Goal: Task Accomplishment & Management: Complete application form

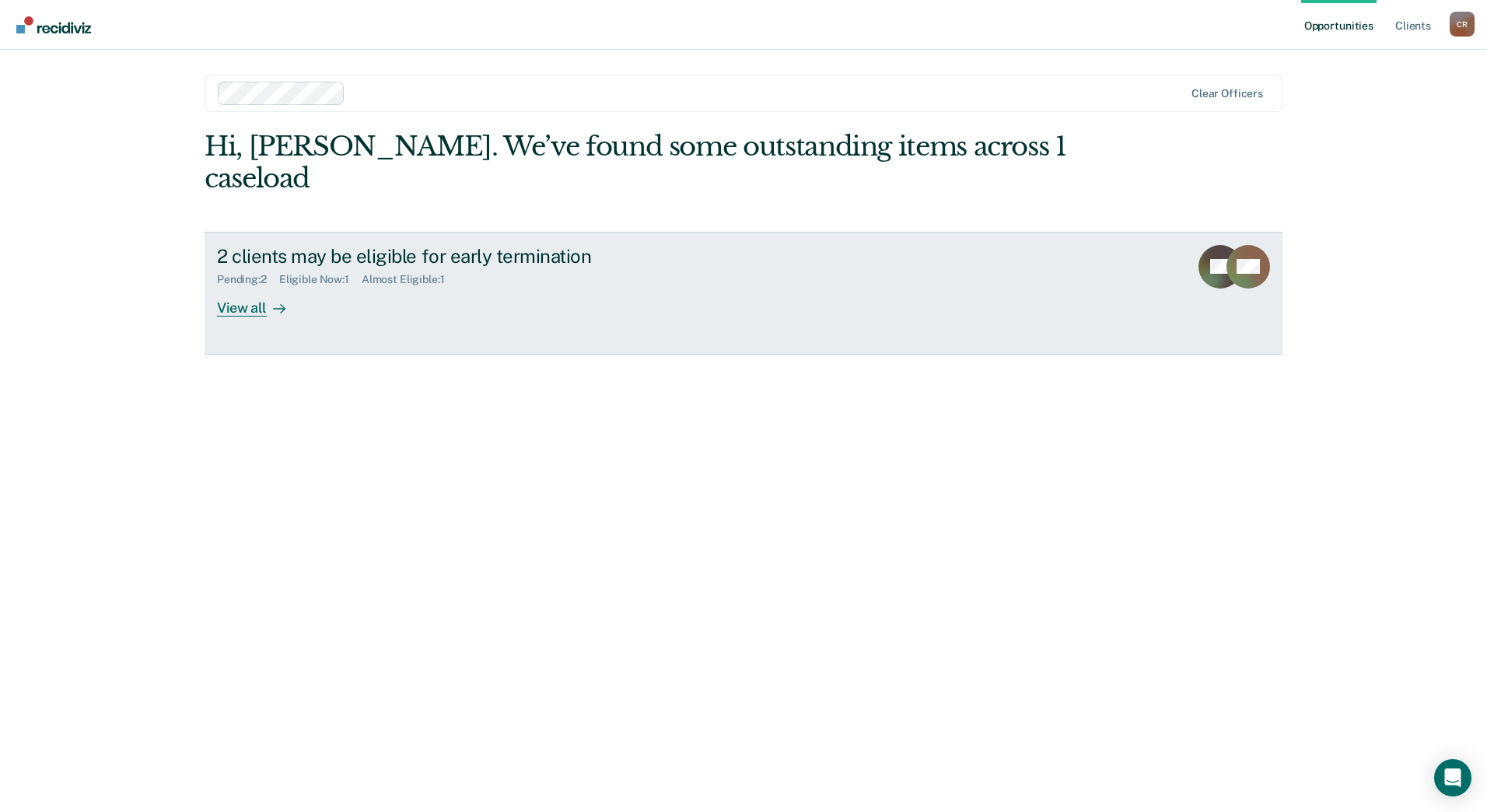
click at [250, 286] on div "View all" at bounding box center [260, 302] width 87 height 30
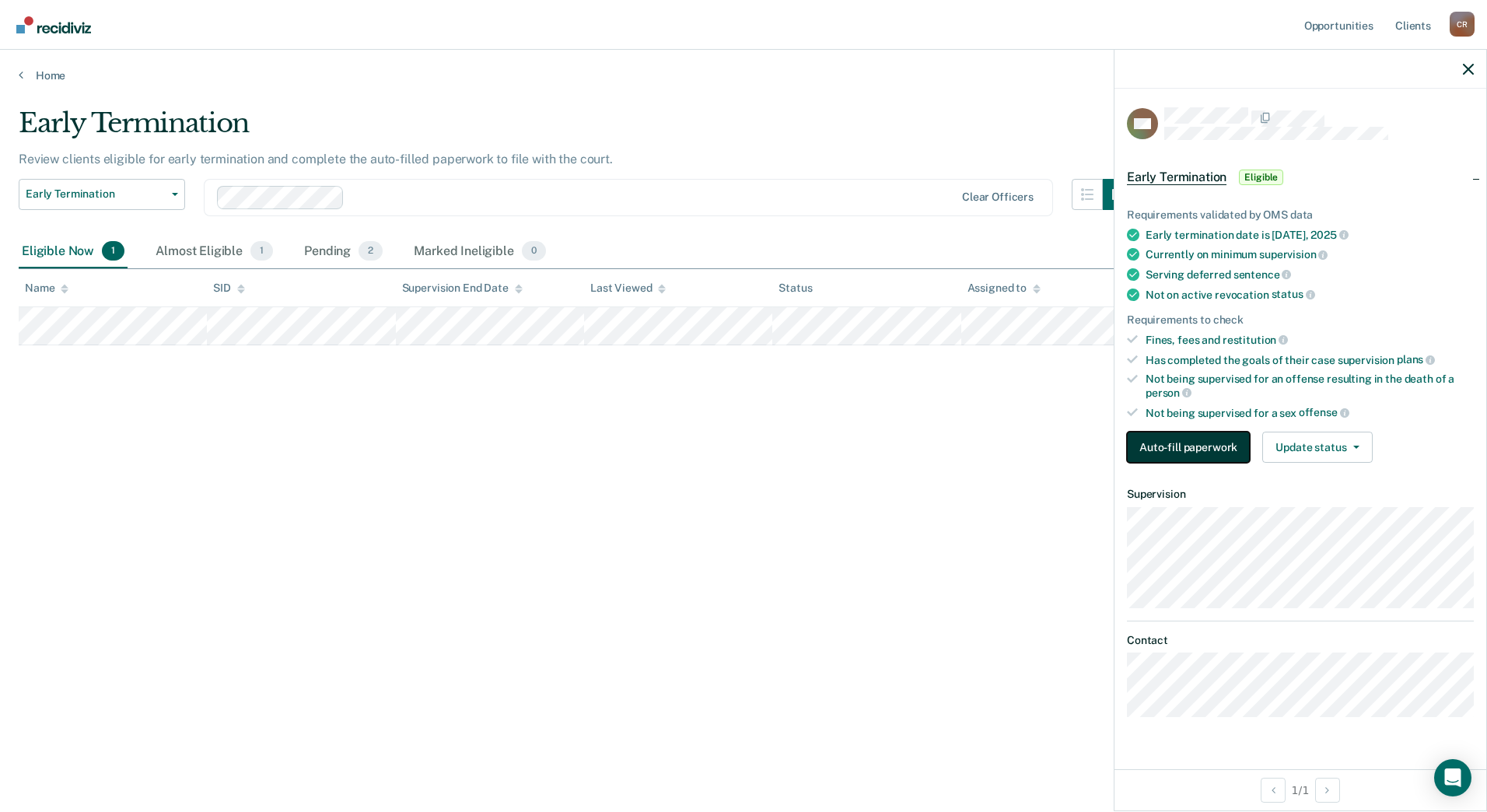
click at [1186, 445] on button "Auto-fill paperwork" at bounding box center [1188, 447] width 123 height 31
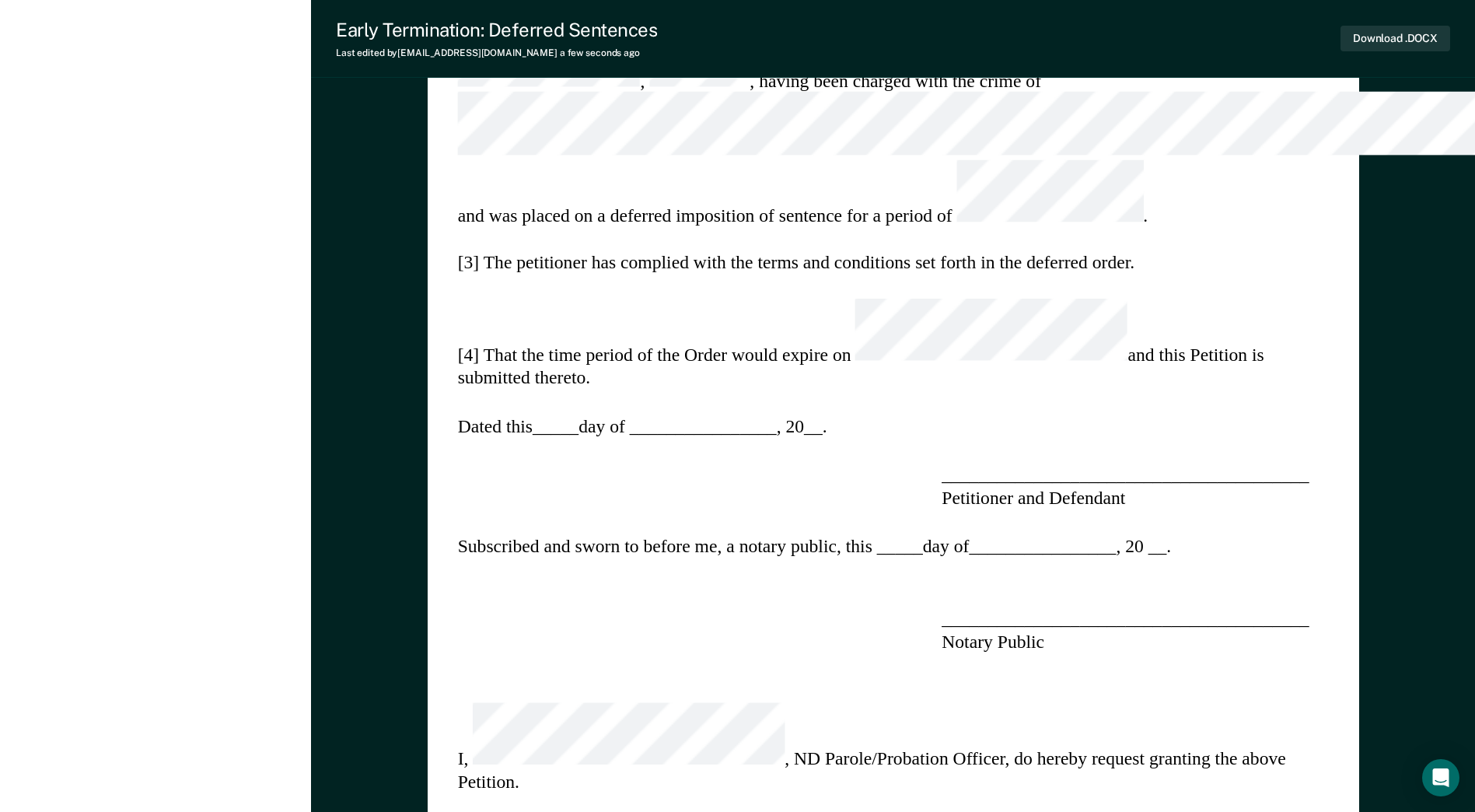
scroll to position [777, 0]
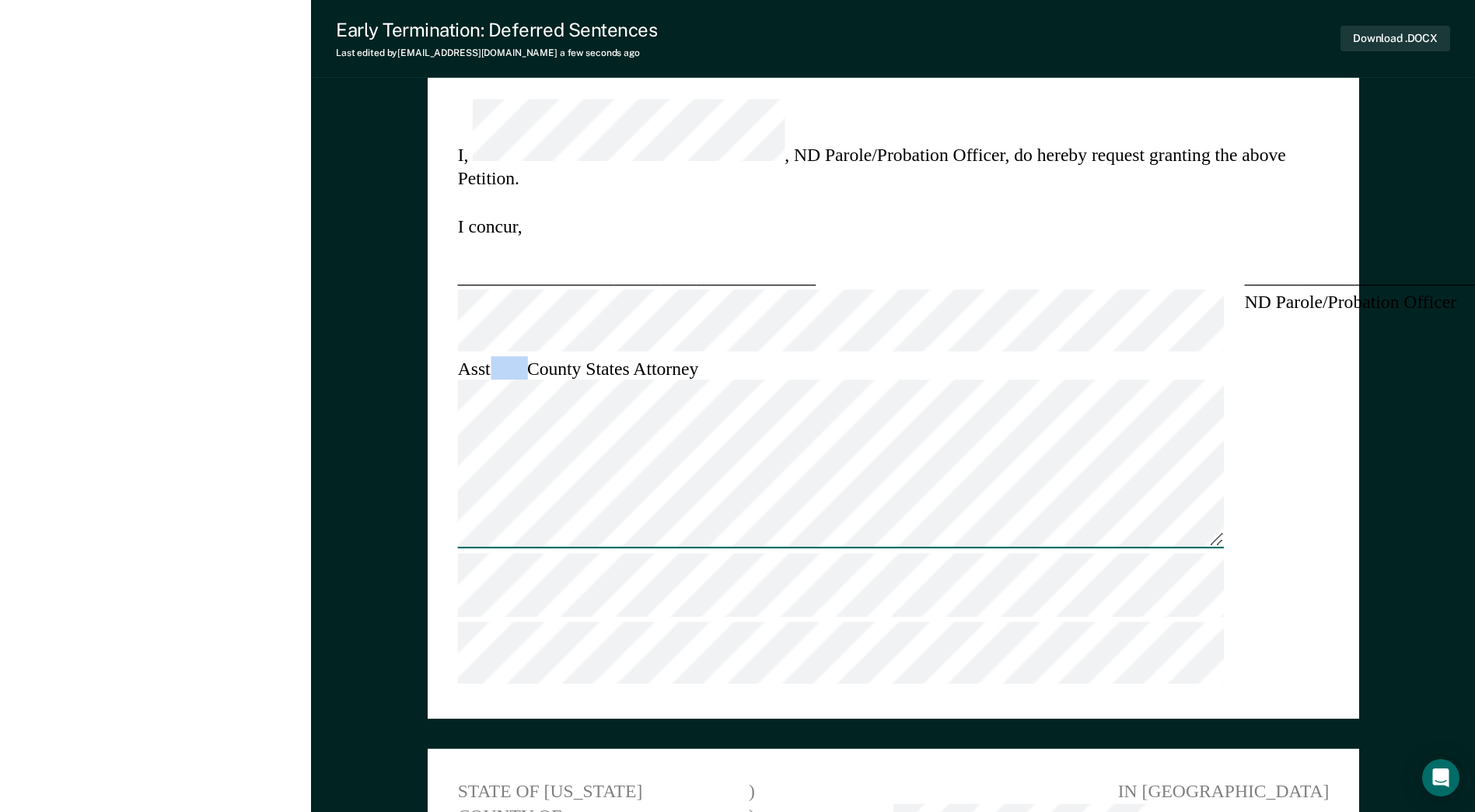
scroll to position [1399, 0]
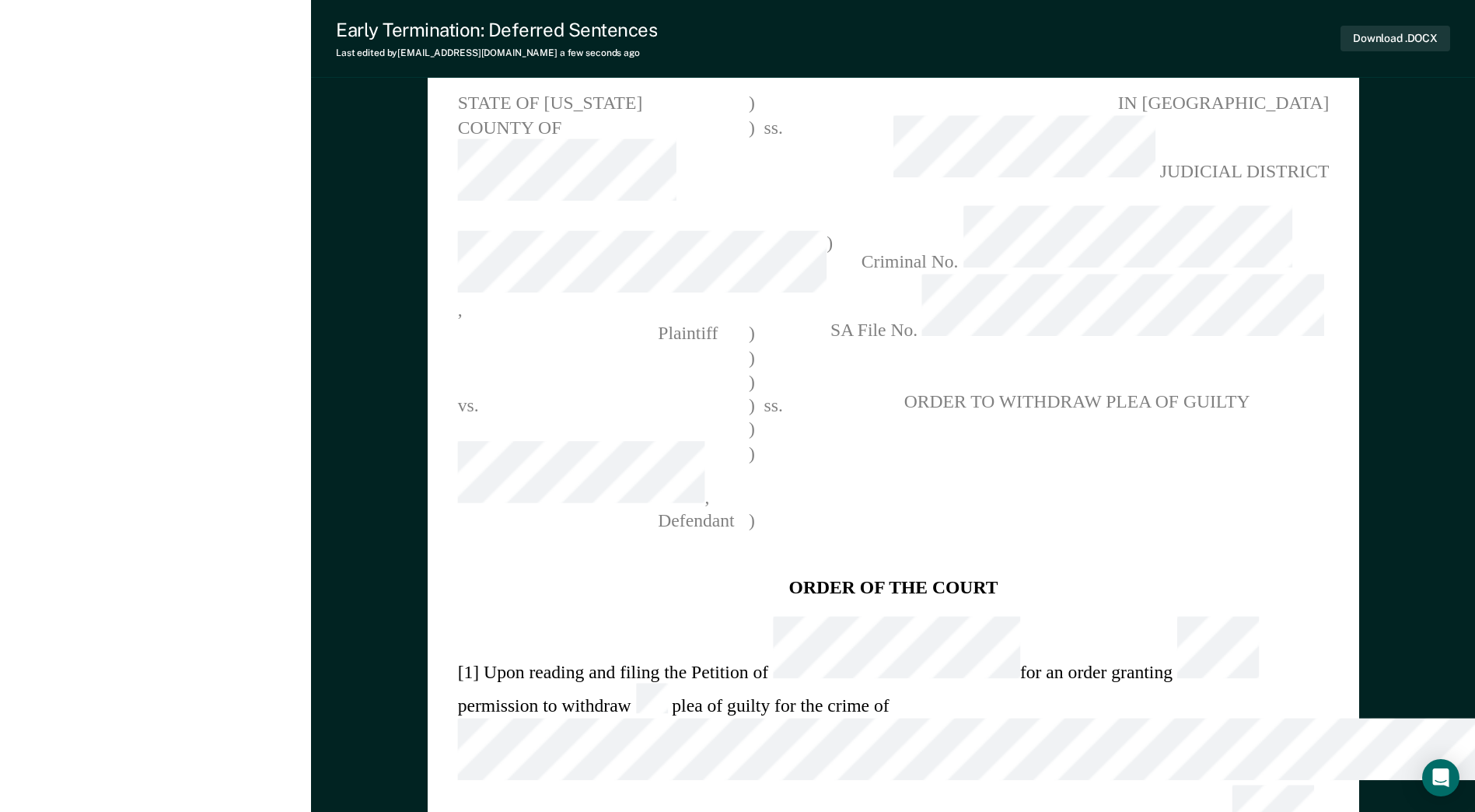
scroll to position [1523, 0]
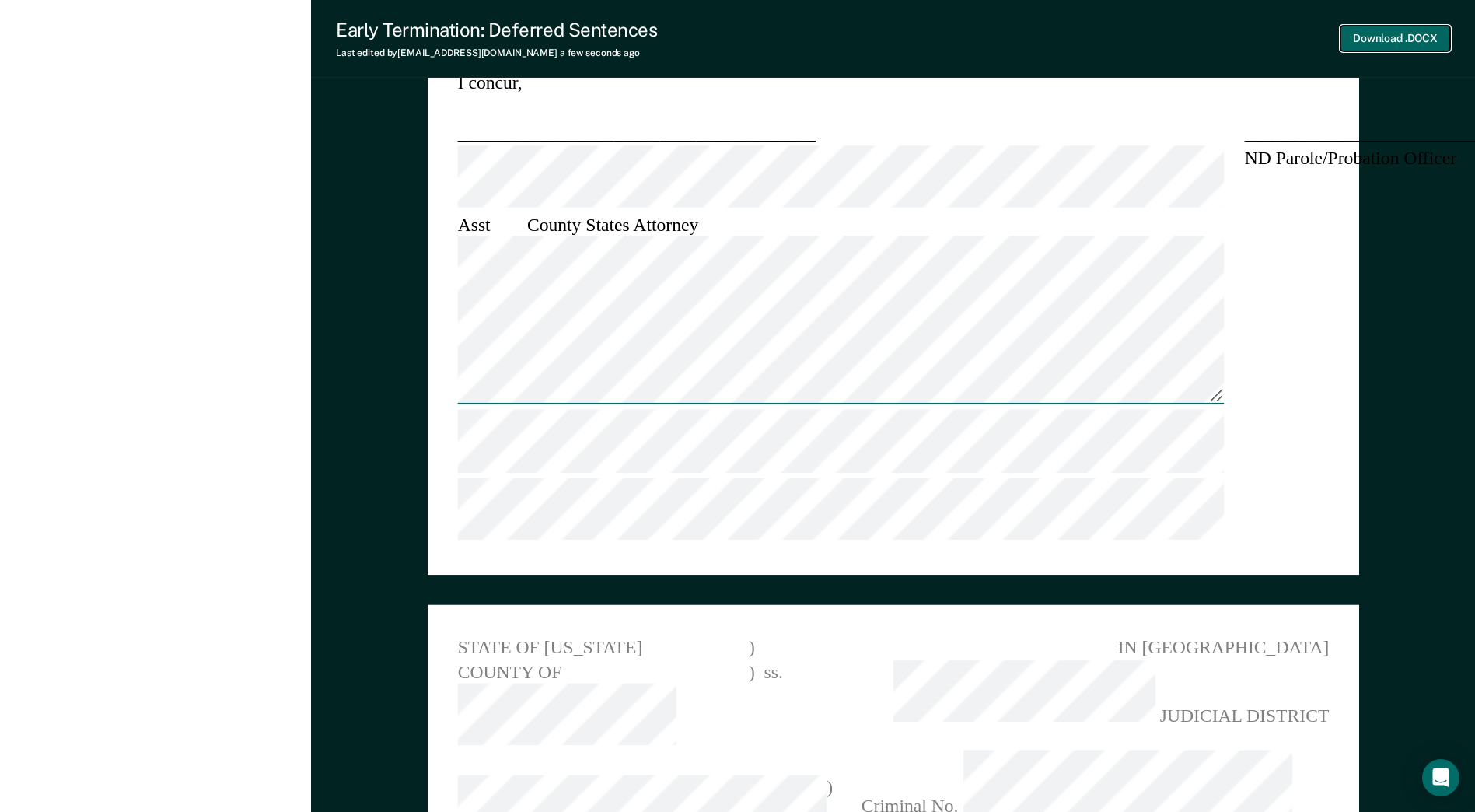
click at [1392, 47] on button "Download .DOCX" at bounding box center [1396, 39] width 110 height 26
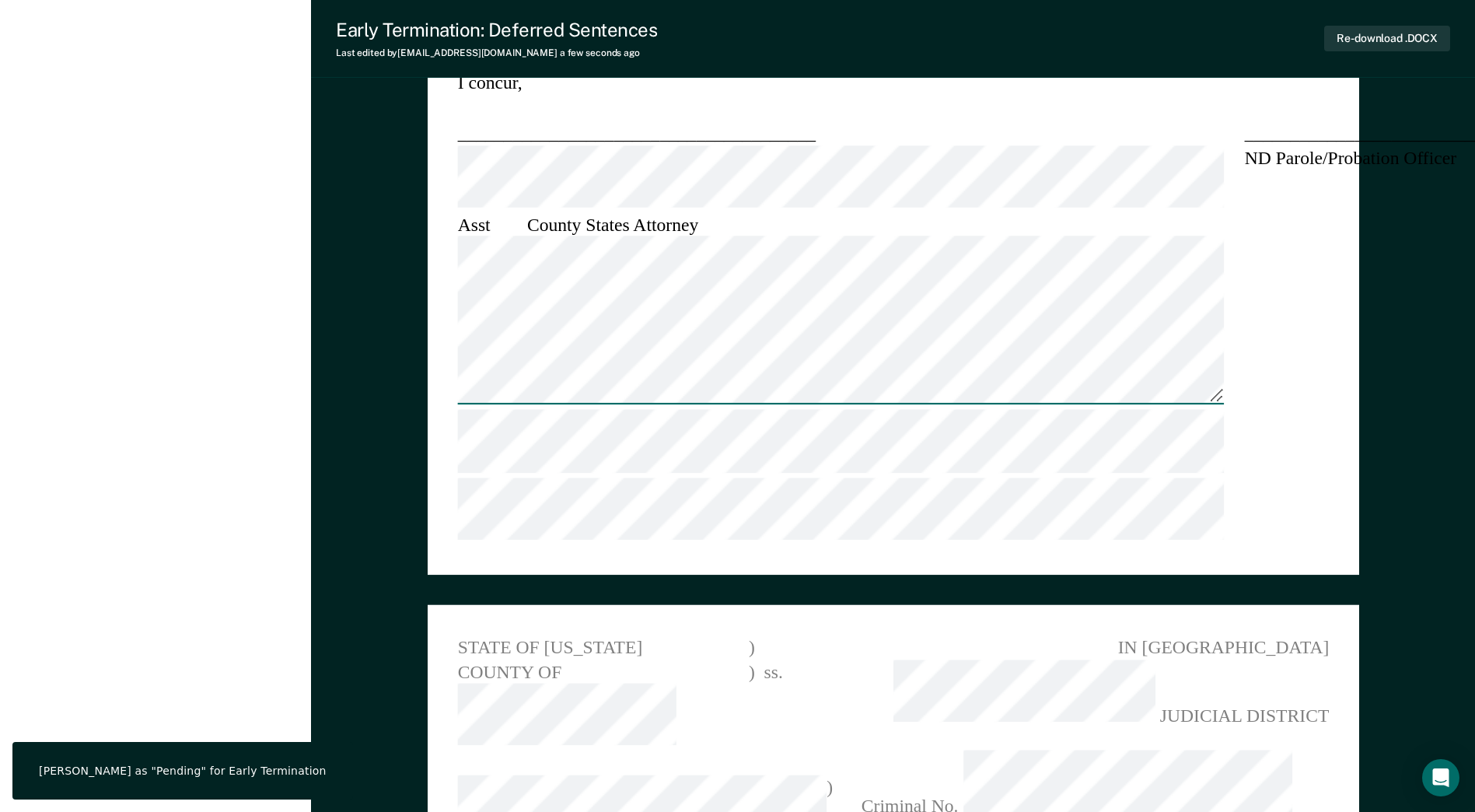
type textarea "x"
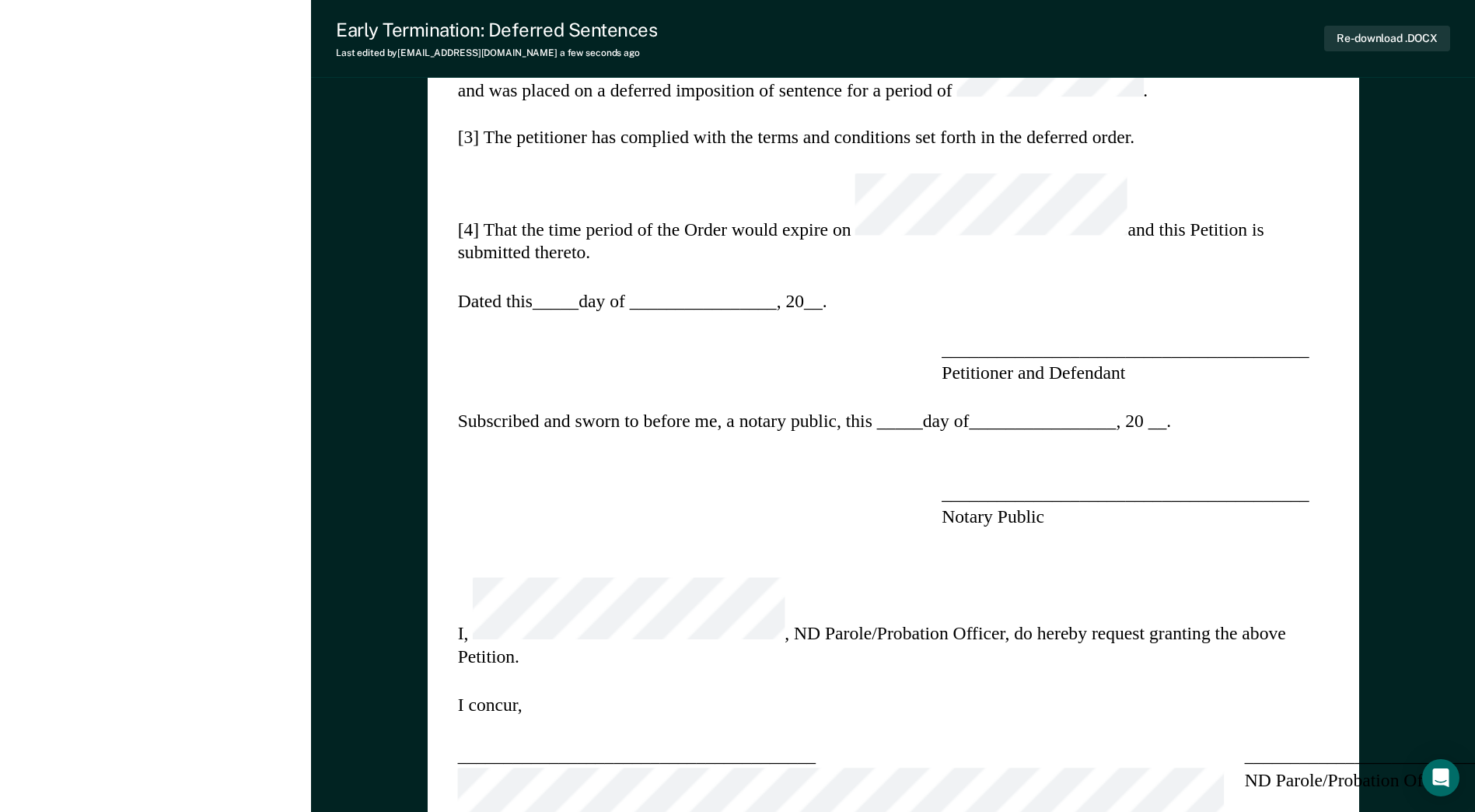
scroll to position [823, 0]
